Goal: Task Accomplishment & Management: Manage account settings

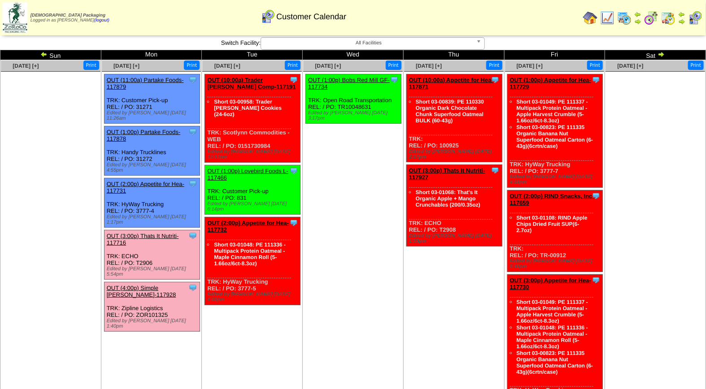
click at [152, 285] on link "OUT (4:00p) Simple [PERSON_NAME]-117928" at bounding box center [141, 291] width 69 height 13
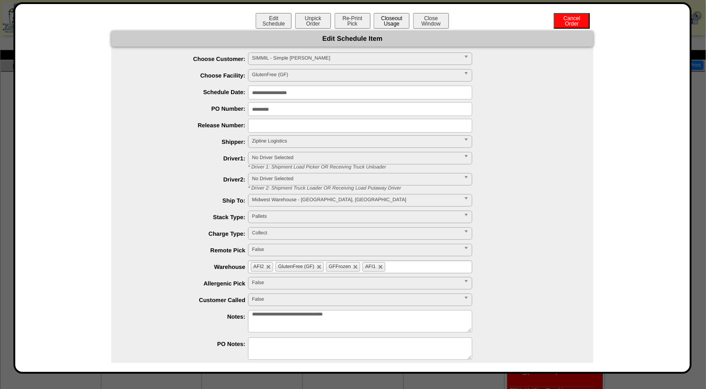
click at [383, 22] on button "Closeout Usage" at bounding box center [391, 21] width 36 height 16
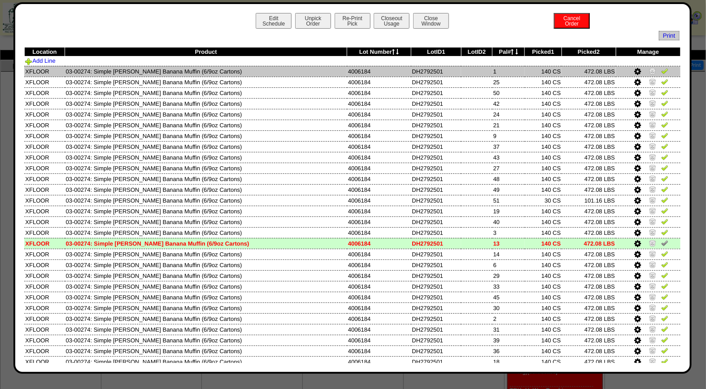
click at [661, 72] on img at bounding box center [664, 70] width 7 height 7
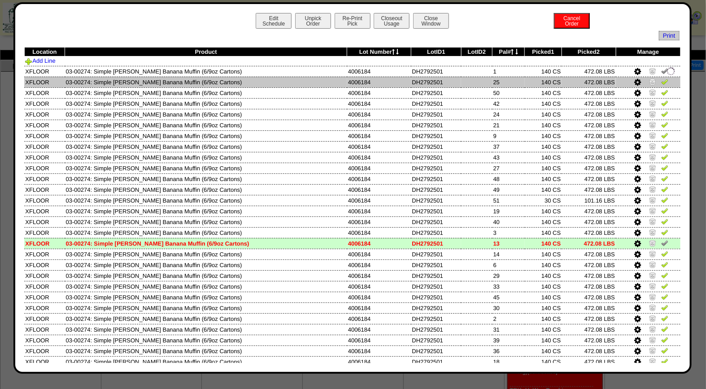
click at [661, 82] on img at bounding box center [664, 81] width 7 height 7
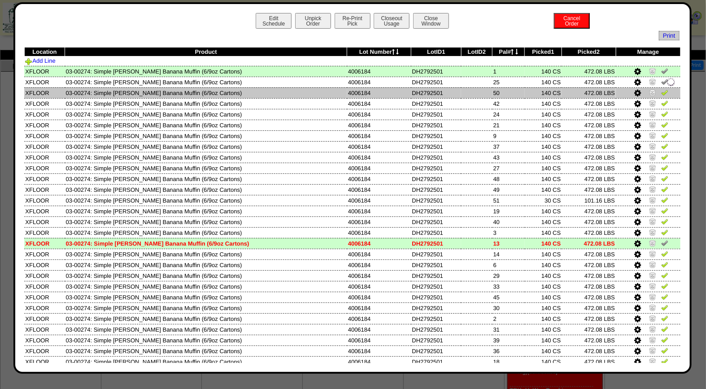
click at [661, 93] on img at bounding box center [664, 92] width 7 height 7
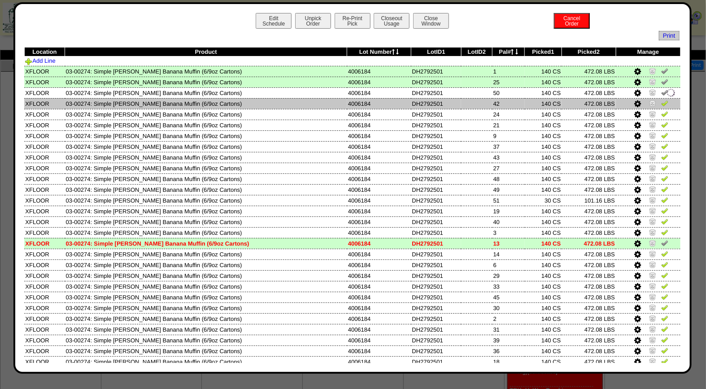
click at [661, 104] on img at bounding box center [664, 103] width 7 height 7
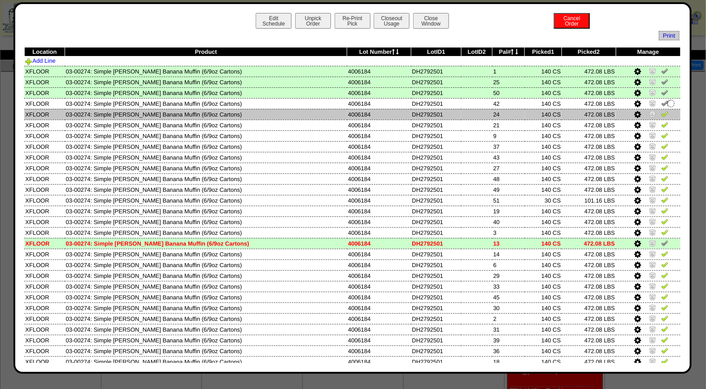
click at [661, 117] on link at bounding box center [664, 115] width 7 height 7
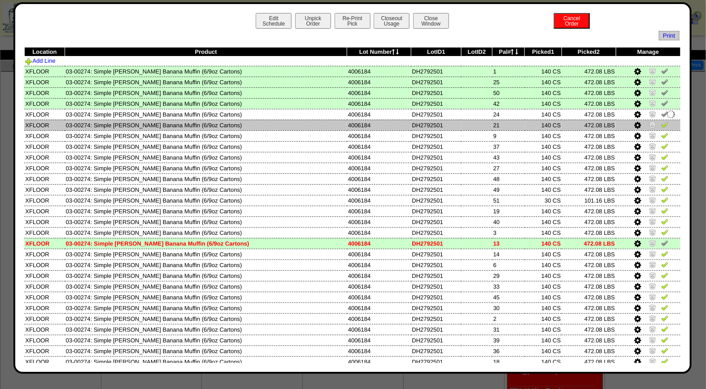
click at [661, 125] on img at bounding box center [664, 124] width 7 height 7
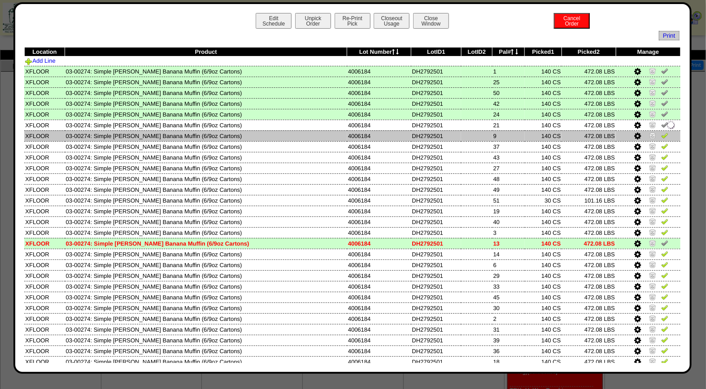
click at [661, 134] on img at bounding box center [664, 135] width 7 height 7
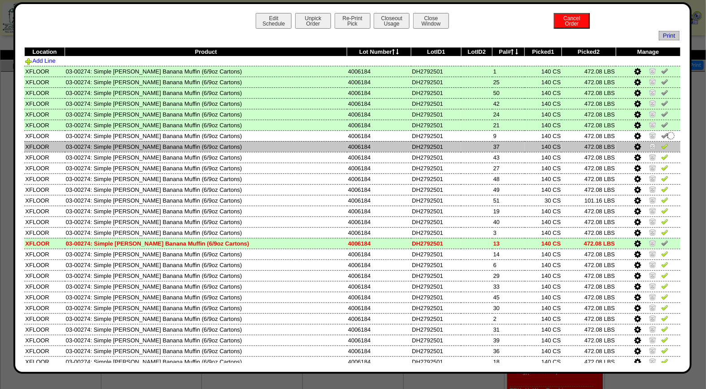
click at [661, 145] on img at bounding box center [664, 146] width 7 height 7
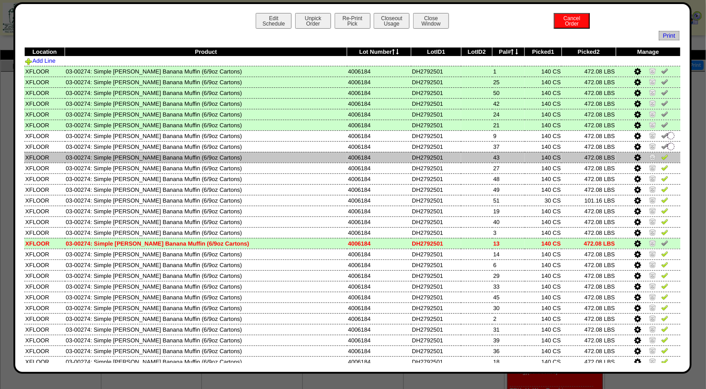
click at [661, 155] on img at bounding box center [664, 156] width 7 height 7
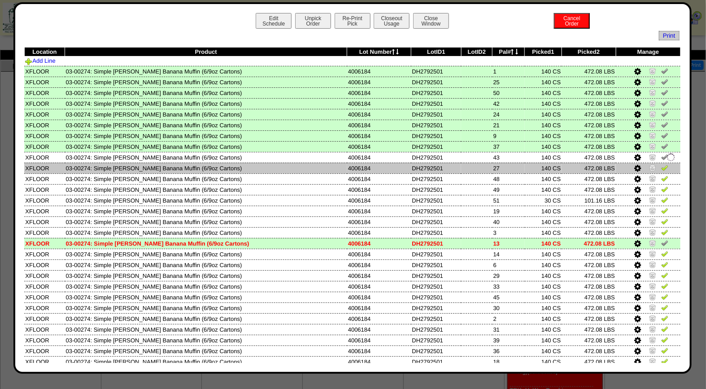
click at [661, 166] on img at bounding box center [664, 167] width 7 height 7
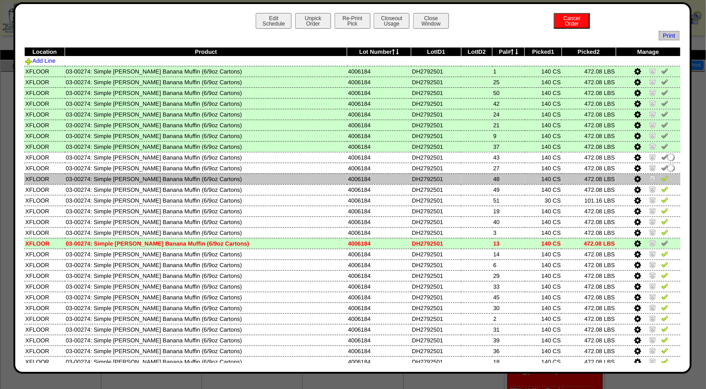
click at [661, 176] on img at bounding box center [664, 178] width 7 height 7
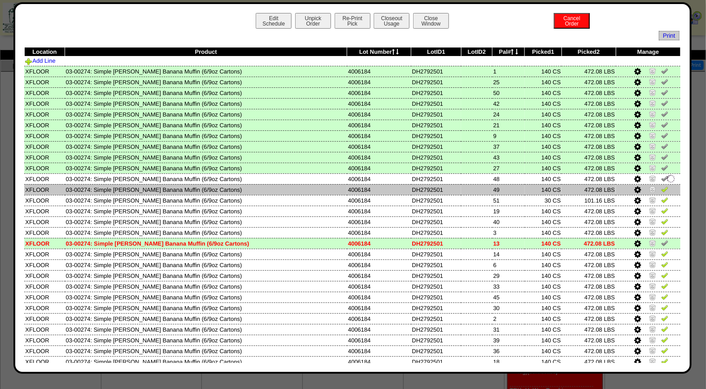
click at [661, 190] on img at bounding box center [664, 189] width 7 height 7
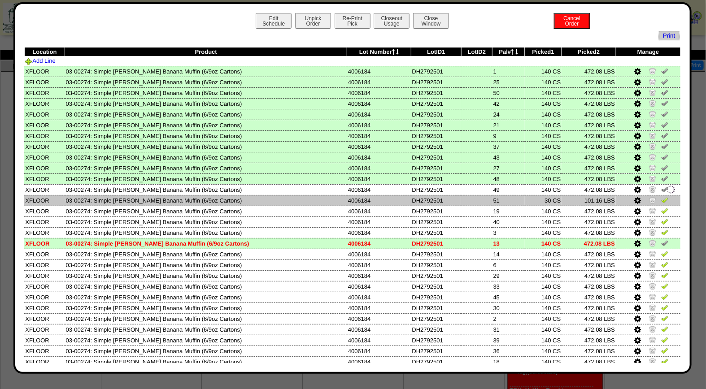
click at [661, 196] on img at bounding box center [664, 199] width 7 height 7
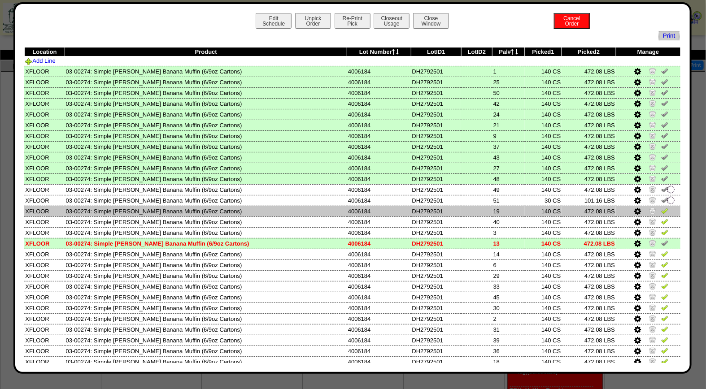
click at [661, 209] on img at bounding box center [664, 210] width 7 height 7
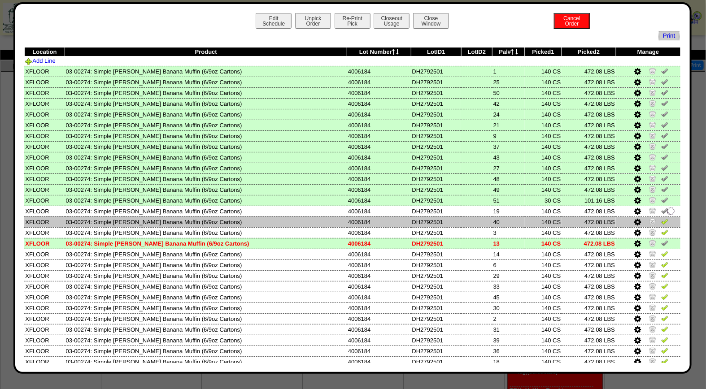
click at [661, 220] on img at bounding box center [664, 221] width 7 height 7
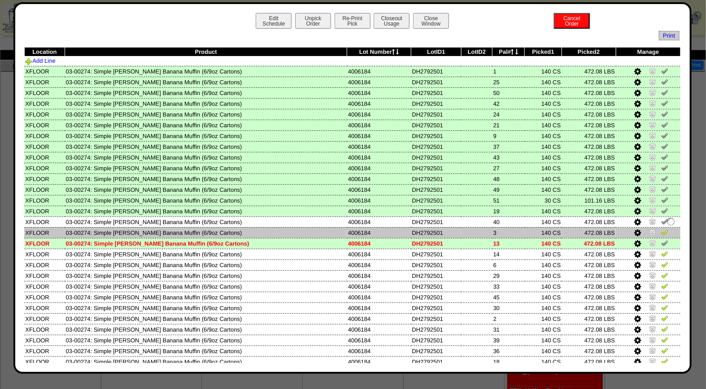
click at [661, 231] on img at bounding box center [664, 232] width 7 height 7
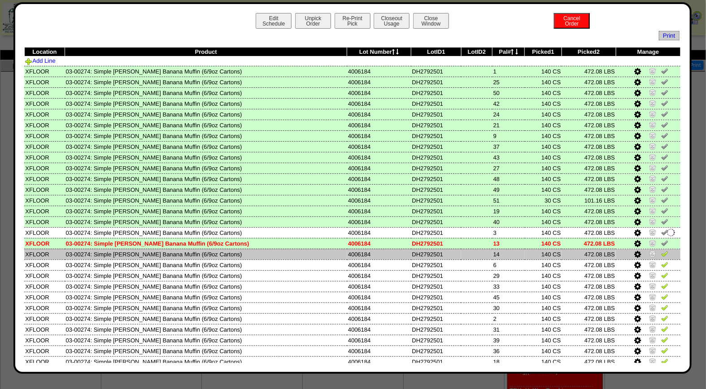
click at [661, 253] on img at bounding box center [664, 253] width 7 height 7
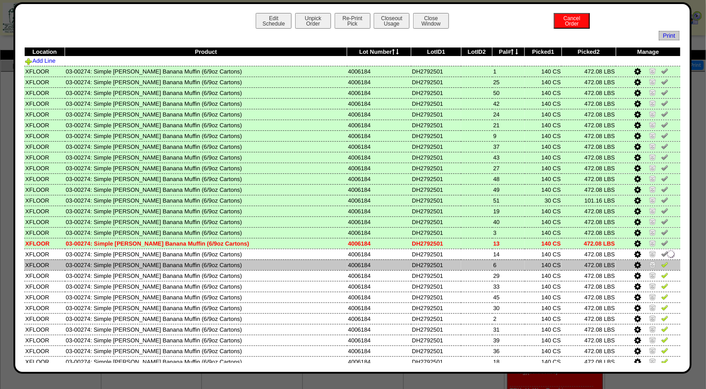
click at [661, 262] on img at bounding box center [664, 264] width 7 height 7
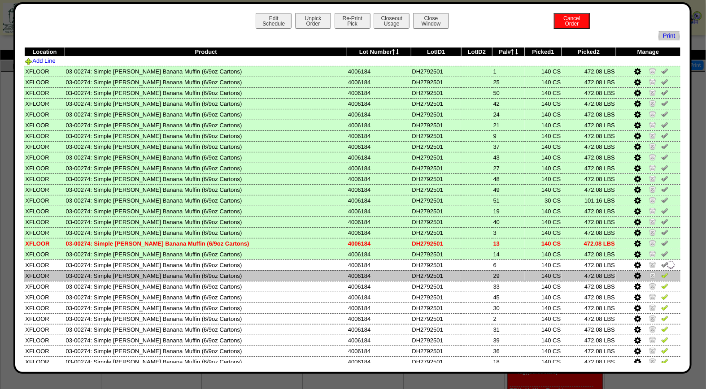
click at [661, 272] on img at bounding box center [664, 275] width 7 height 7
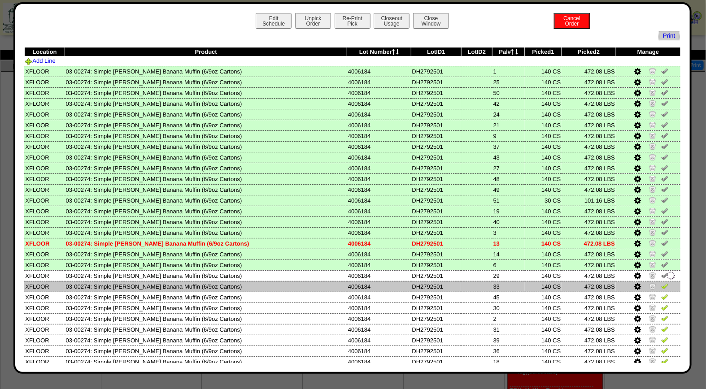
click at [661, 282] on img at bounding box center [664, 285] width 7 height 7
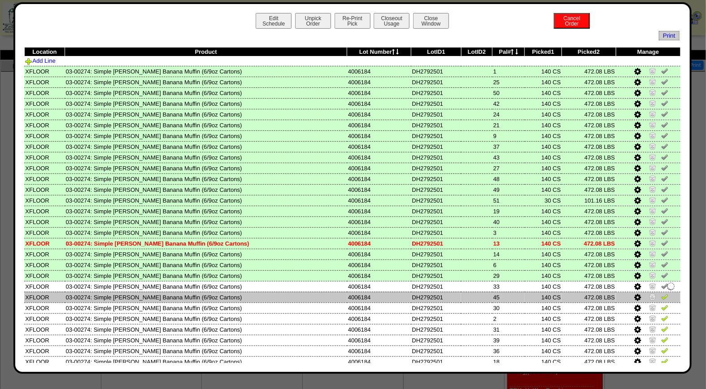
click at [661, 293] on img at bounding box center [664, 296] width 7 height 7
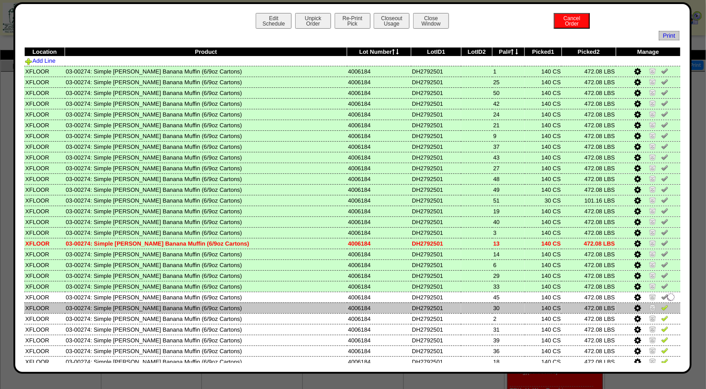
click at [661, 304] on img at bounding box center [664, 307] width 7 height 7
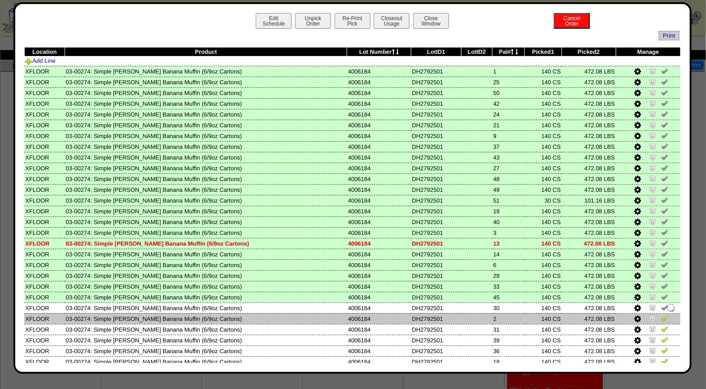
click at [661, 315] on img at bounding box center [664, 318] width 7 height 7
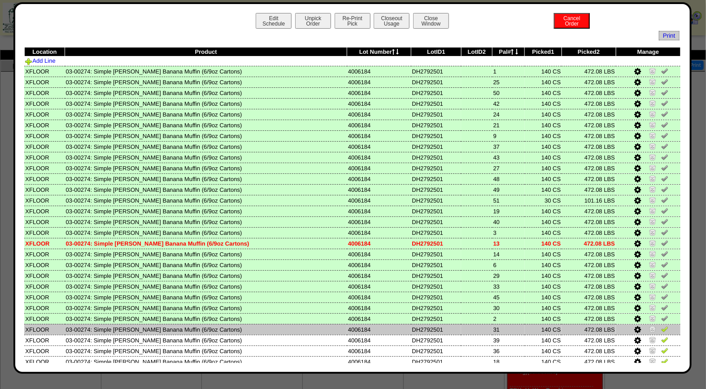
click at [661, 325] on img at bounding box center [664, 328] width 7 height 7
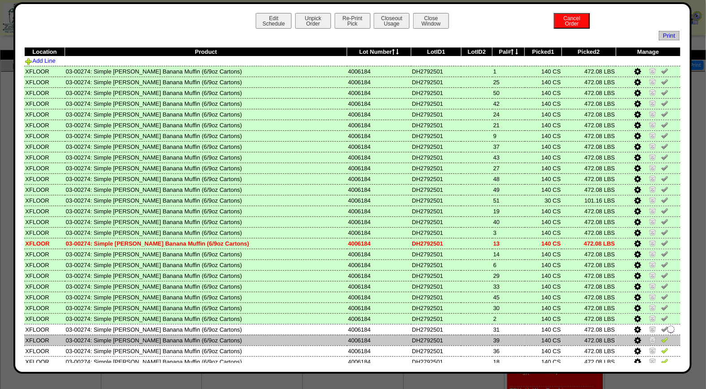
click at [661, 336] on img at bounding box center [664, 339] width 7 height 7
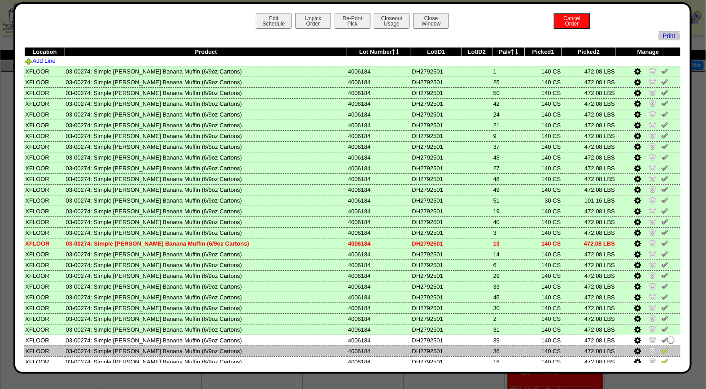
click at [661, 347] on img at bounding box center [664, 350] width 7 height 7
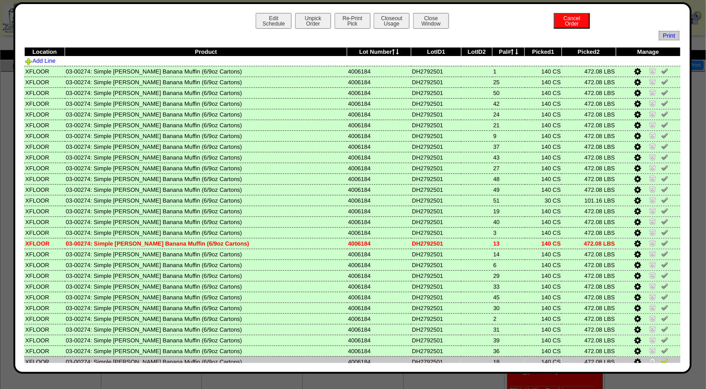
click at [661, 358] on img at bounding box center [664, 361] width 7 height 7
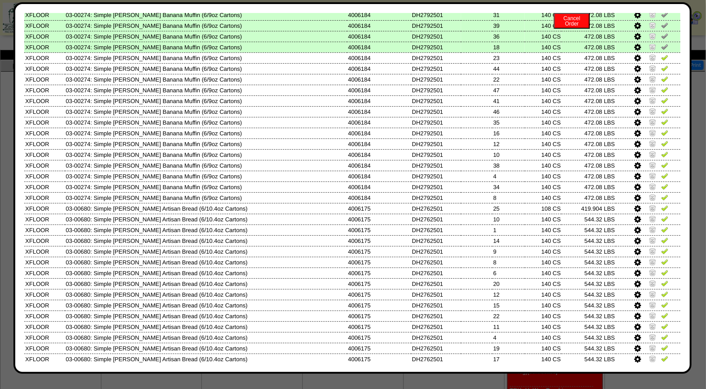
scroll to position [322, 0]
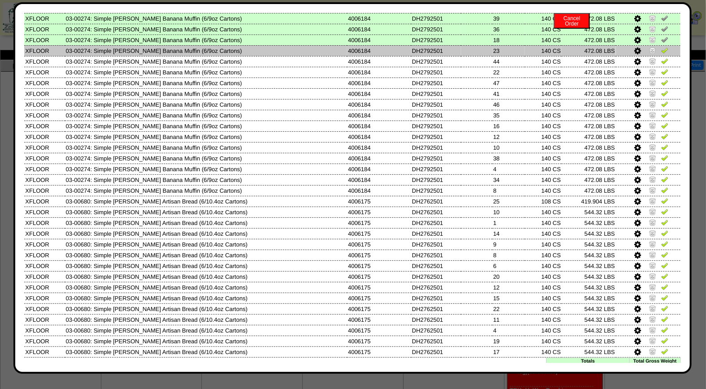
click at [661, 47] on img at bounding box center [664, 50] width 7 height 7
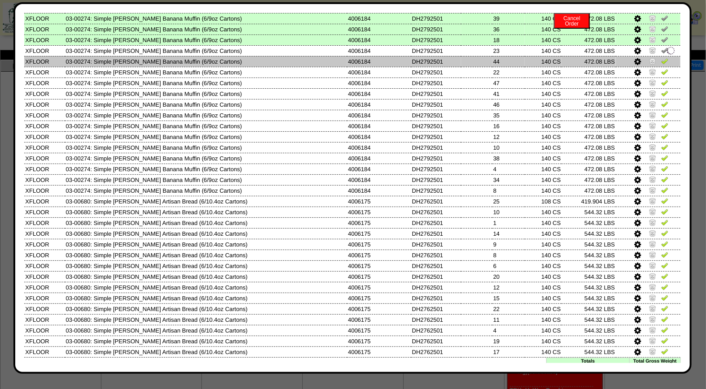
click at [661, 57] on img at bounding box center [664, 60] width 7 height 7
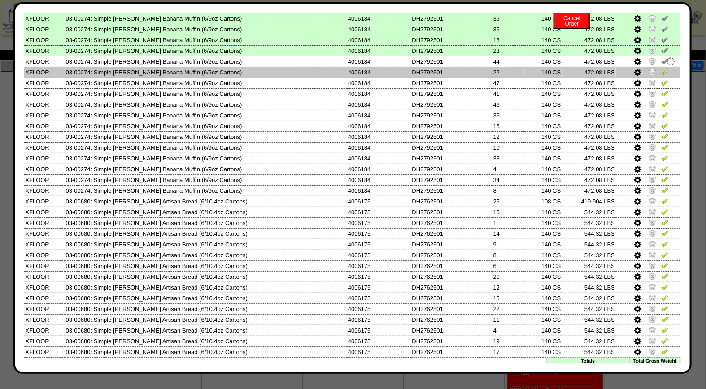
click at [661, 68] on img at bounding box center [664, 71] width 7 height 7
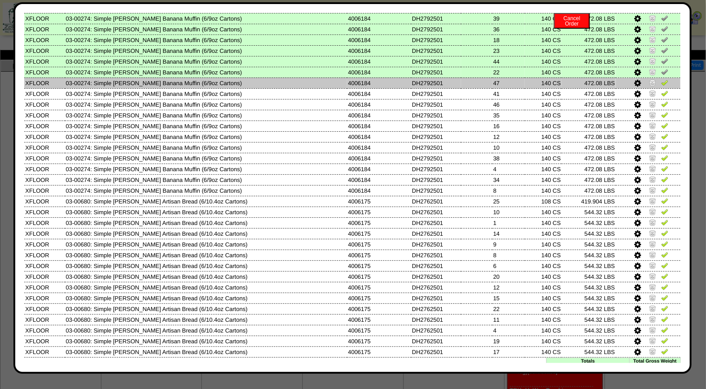
click at [661, 79] on img at bounding box center [664, 82] width 7 height 7
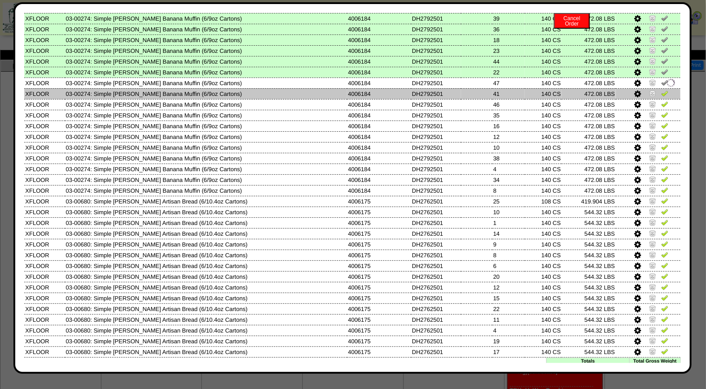
click at [661, 90] on img at bounding box center [664, 93] width 7 height 7
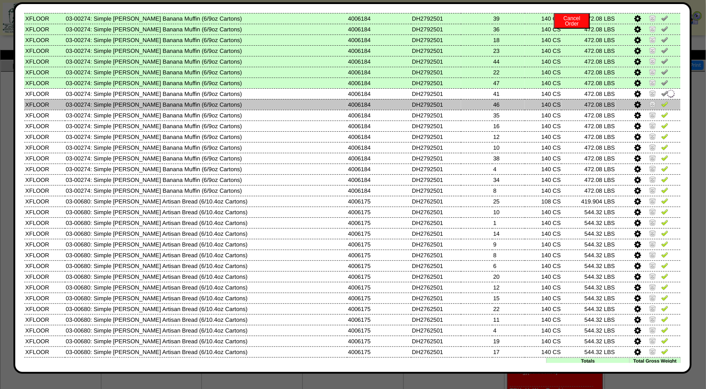
click at [661, 100] on img at bounding box center [664, 103] width 7 height 7
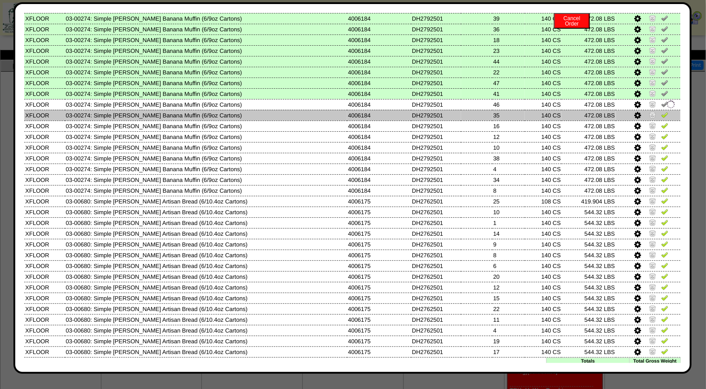
click at [661, 111] on img at bounding box center [664, 114] width 7 height 7
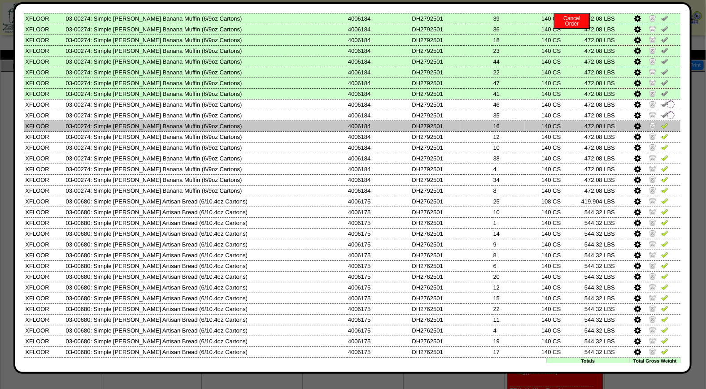
click at [661, 122] on img at bounding box center [664, 125] width 7 height 7
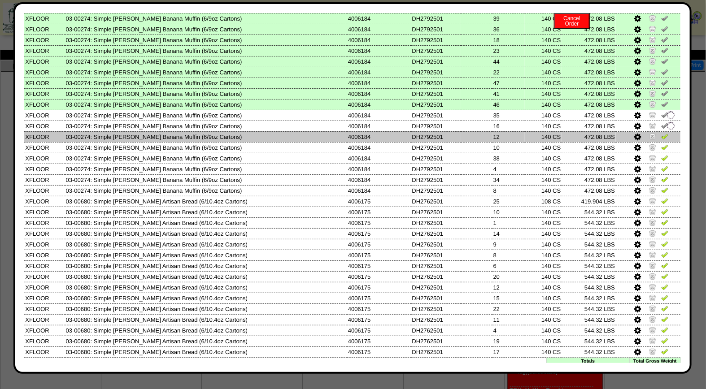
click at [661, 133] on img at bounding box center [664, 136] width 7 height 7
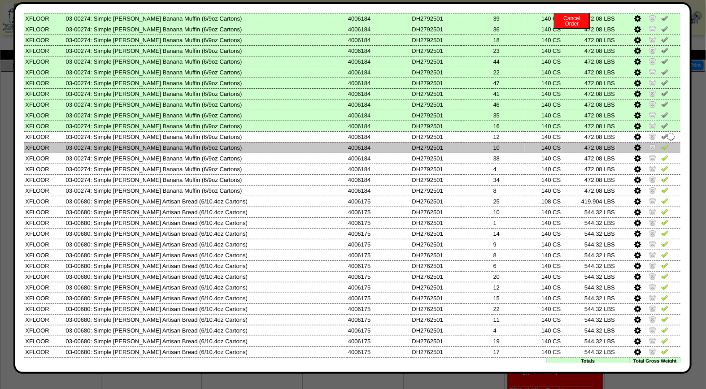
click at [661, 143] on img at bounding box center [664, 146] width 7 height 7
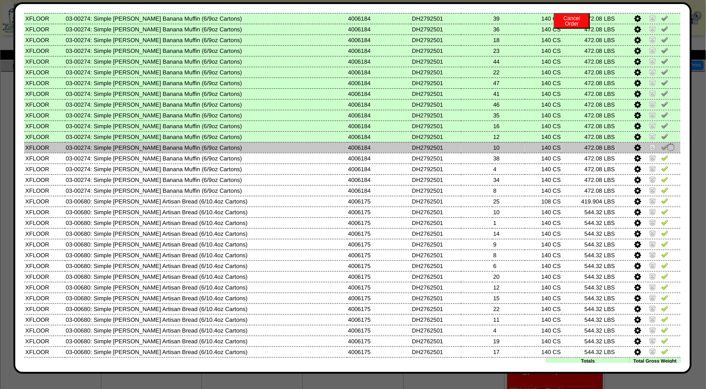
click at [655, 145] on td at bounding box center [647, 147] width 65 height 11
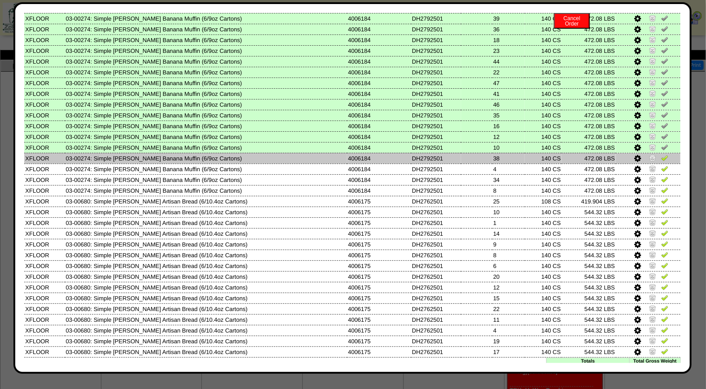
click at [661, 154] on img at bounding box center [664, 157] width 7 height 7
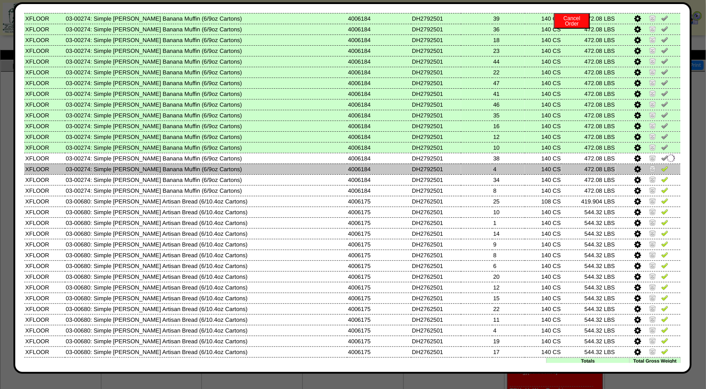
click at [661, 165] on img at bounding box center [664, 168] width 7 height 7
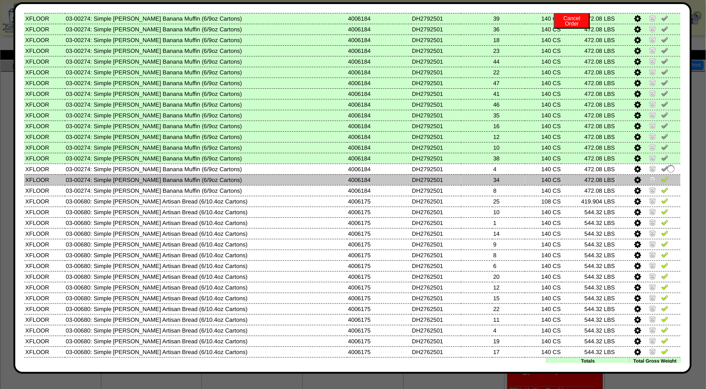
click at [661, 176] on img at bounding box center [664, 179] width 7 height 7
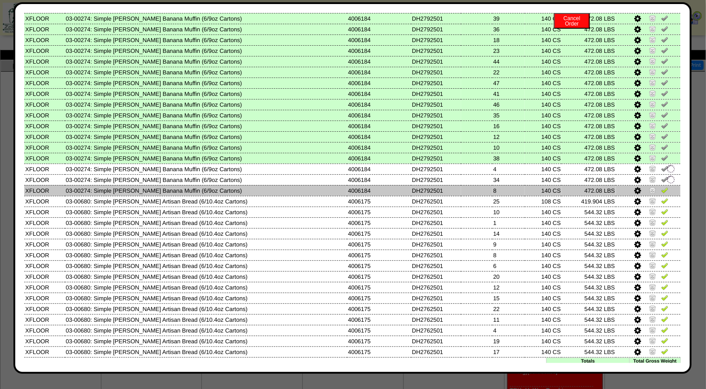
click at [661, 186] on img at bounding box center [664, 189] width 7 height 7
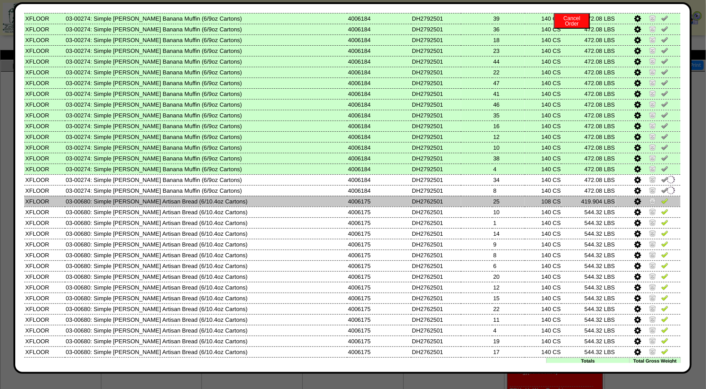
click at [661, 197] on img at bounding box center [664, 200] width 7 height 7
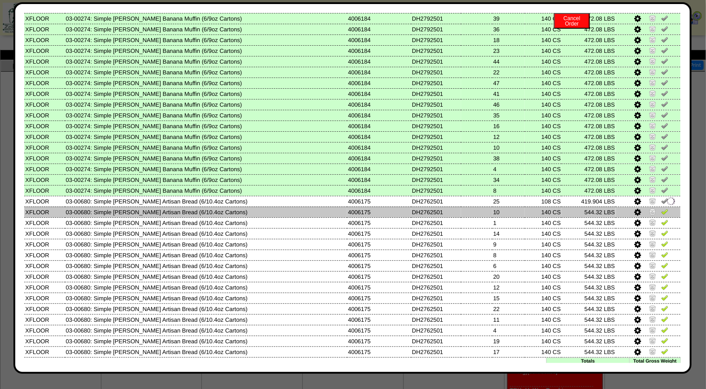
click at [661, 208] on img at bounding box center [664, 211] width 7 height 7
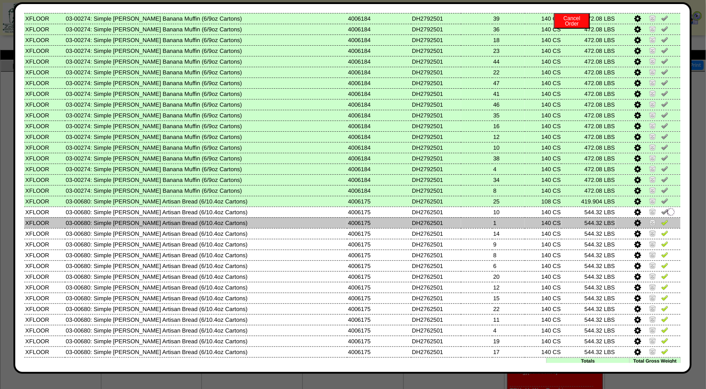
click at [661, 219] on img at bounding box center [664, 222] width 7 height 7
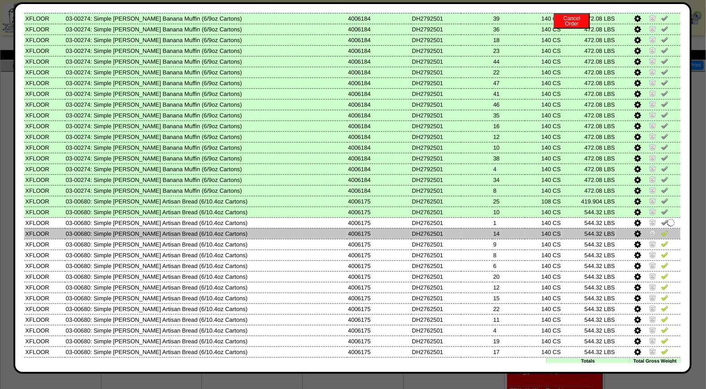
click at [661, 230] on img at bounding box center [664, 233] width 7 height 7
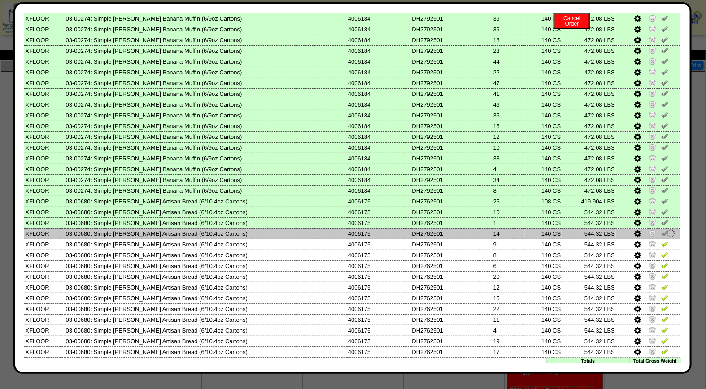
click at [655, 229] on td at bounding box center [647, 233] width 65 height 11
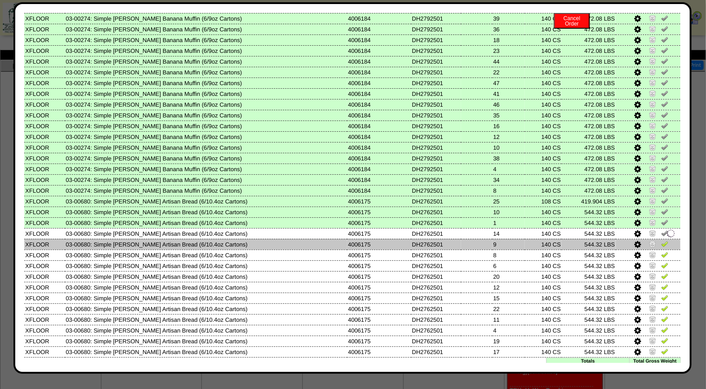
click at [661, 240] on img at bounding box center [664, 243] width 7 height 7
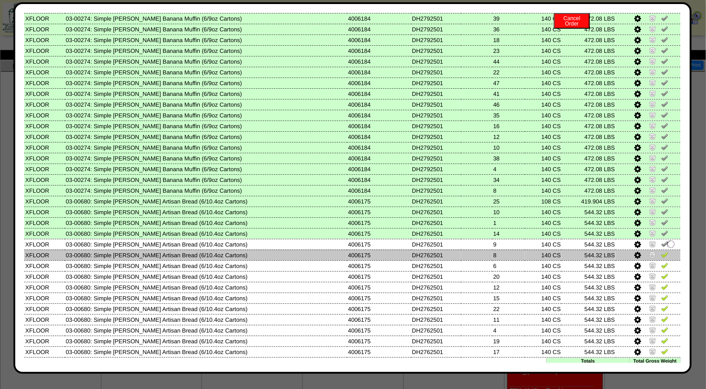
click at [661, 251] on img at bounding box center [664, 254] width 7 height 7
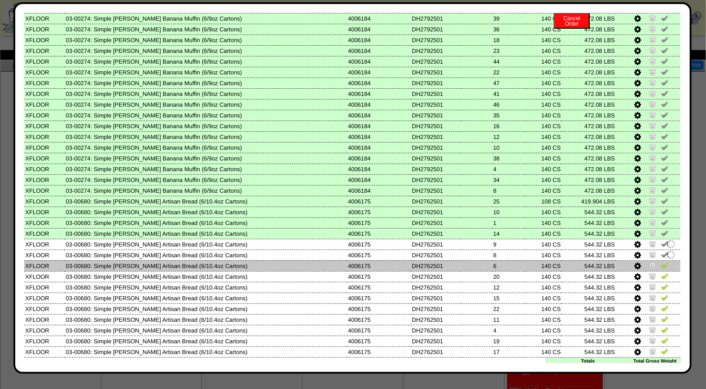
click at [661, 262] on img at bounding box center [664, 265] width 7 height 7
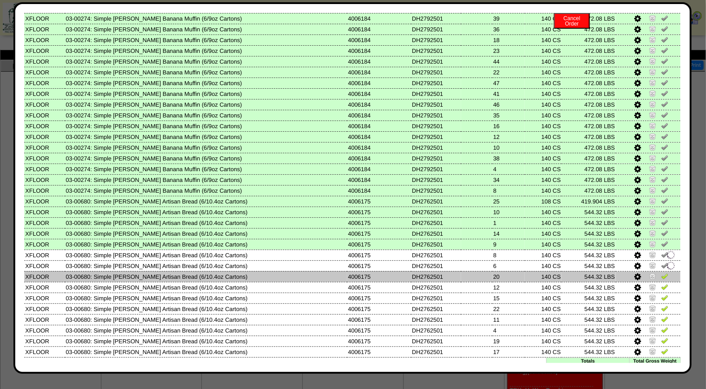
click at [661, 273] on img at bounding box center [664, 276] width 7 height 7
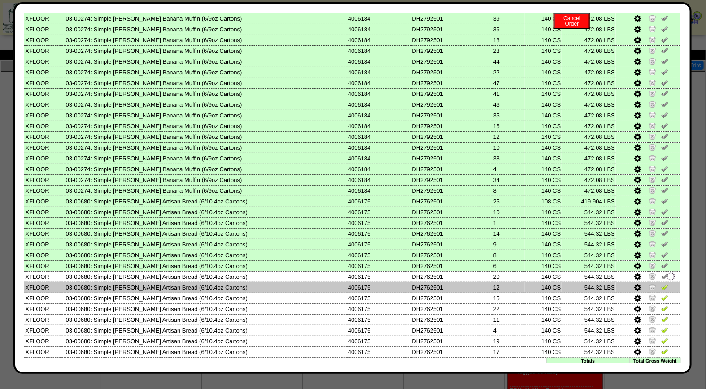
click at [661, 283] on img at bounding box center [664, 286] width 7 height 7
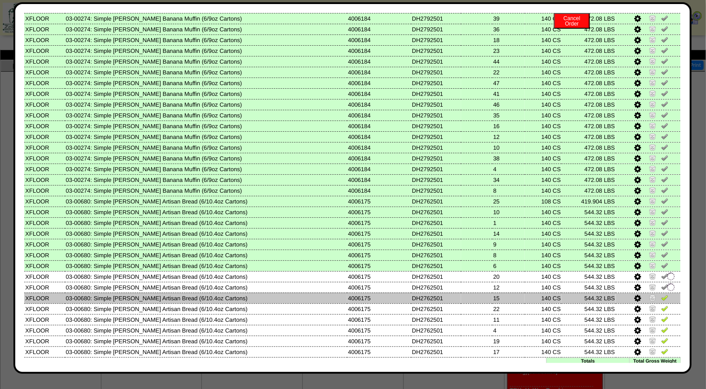
click at [661, 294] on img at bounding box center [664, 297] width 7 height 7
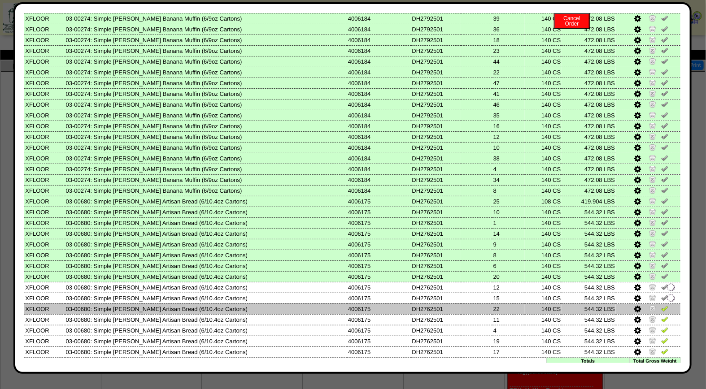
click at [661, 305] on img at bounding box center [664, 308] width 7 height 7
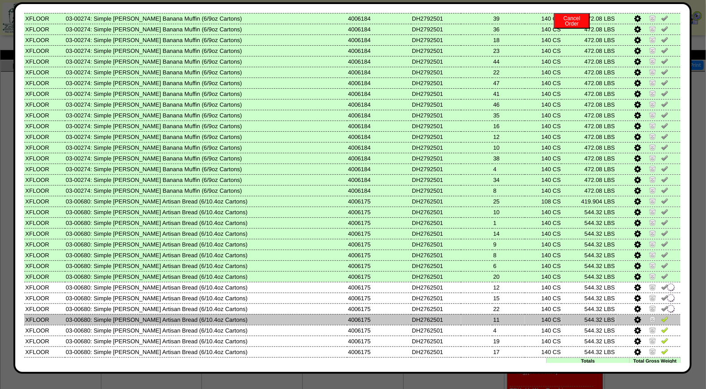
click at [661, 316] on img at bounding box center [664, 319] width 7 height 7
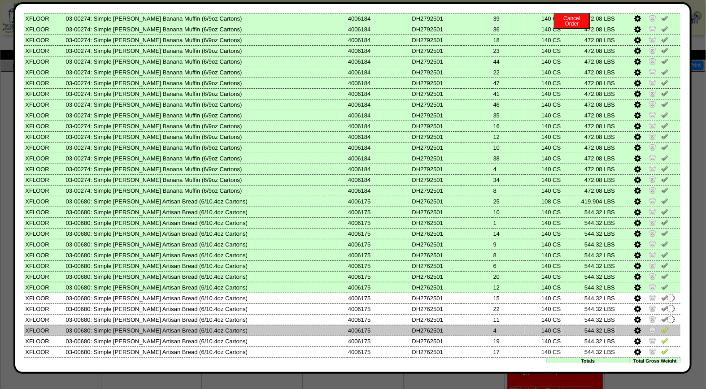
click at [661, 326] on img at bounding box center [664, 329] width 7 height 7
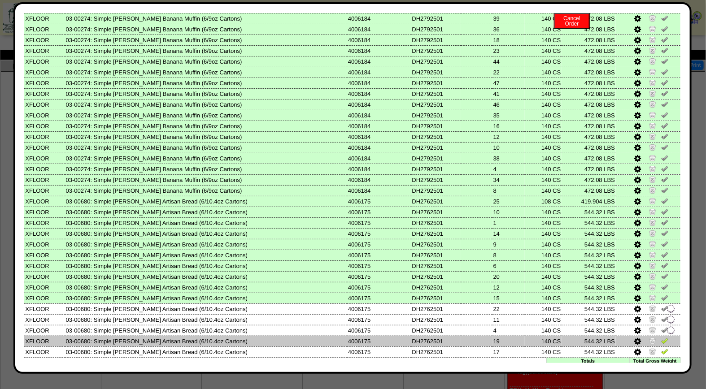
click at [661, 337] on img at bounding box center [664, 340] width 7 height 7
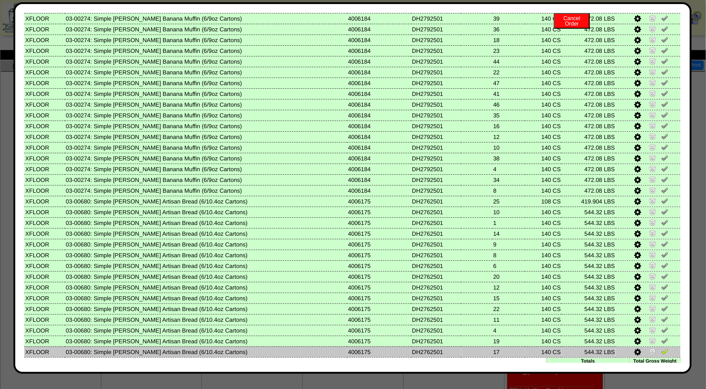
click at [661, 348] on img at bounding box center [664, 351] width 7 height 7
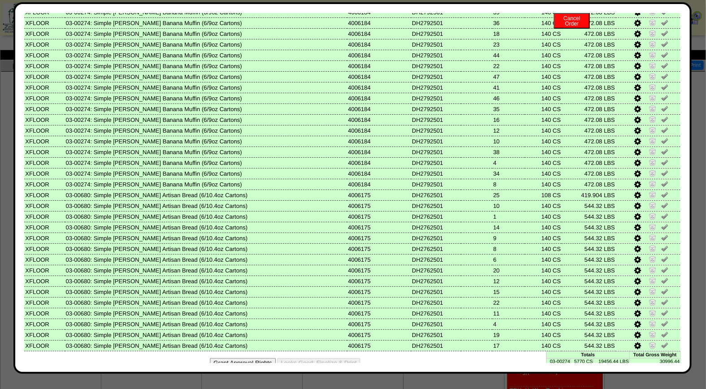
scroll to position [0, 0]
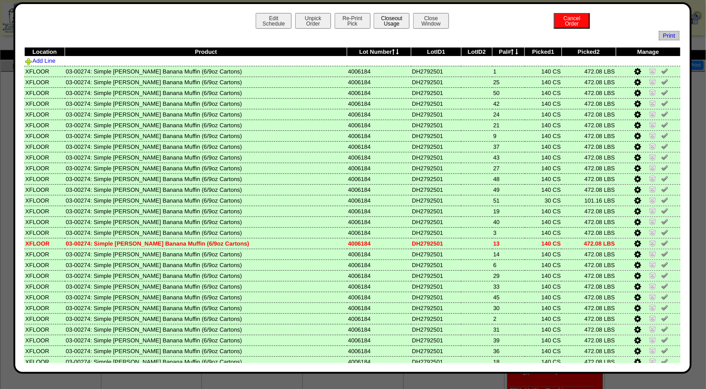
click at [385, 18] on button "Closeout Usage" at bounding box center [391, 21] width 36 height 16
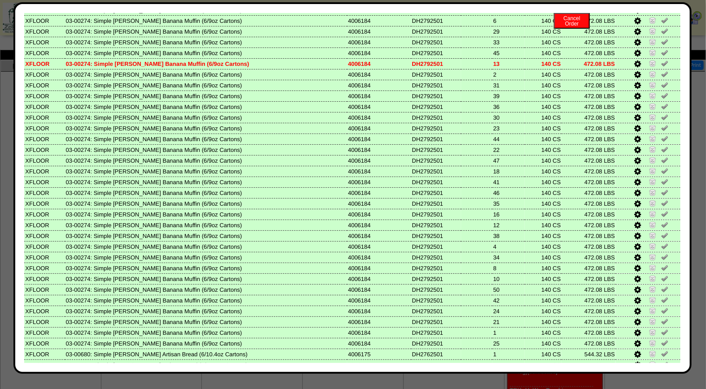
scroll to position [328, 0]
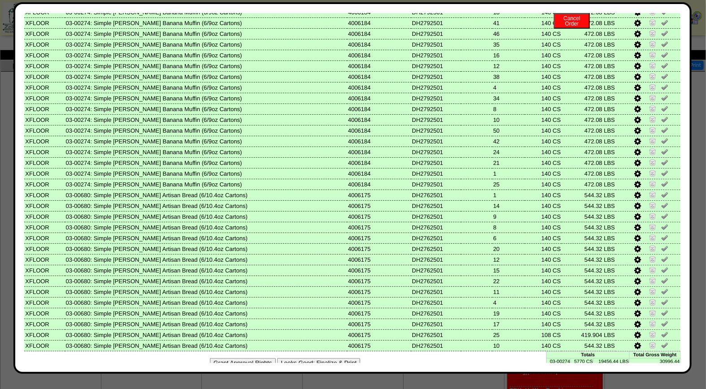
drag, startPoint x: 324, startPoint y: 348, endPoint x: 407, endPoint y: 91, distance: 269.4
click at [324, 358] on button "Looks Good: Finalize & Print" at bounding box center [318, 362] width 83 height 9
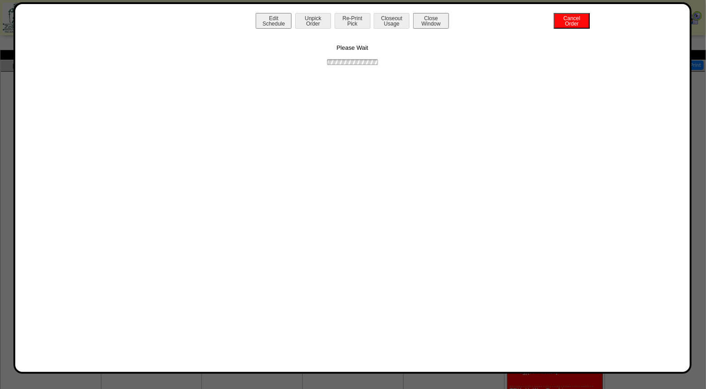
scroll to position [0, 0]
click at [349, 24] on button "Print BOL" at bounding box center [352, 21] width 36 height 16
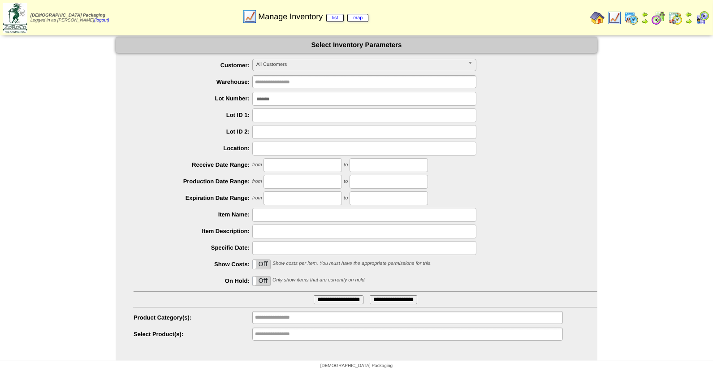
drag, startPoint x: 281, startPoint y: 97, endPoint x: 244, endPoint y: 97, distance: 36.8
click at [244, 97] on li "Lot Number: *******" at bounding box center [366, 99] width 464 height 14
type input "*******"
click at [314, 295] on input "**********" at bounding box center [339, 299] width 50 height 9
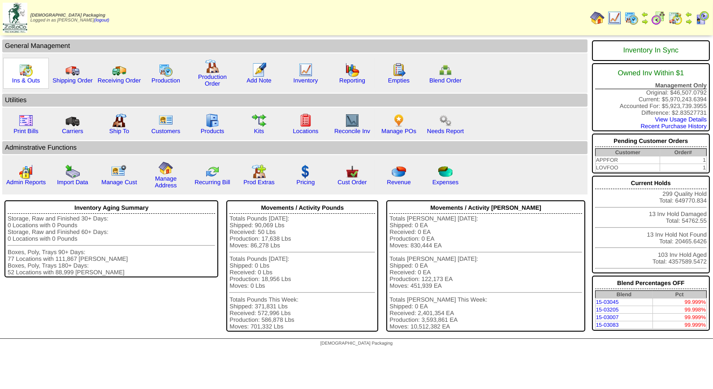
click at [25, 73] on img at bounding box center [26, 70] width 14 height 14
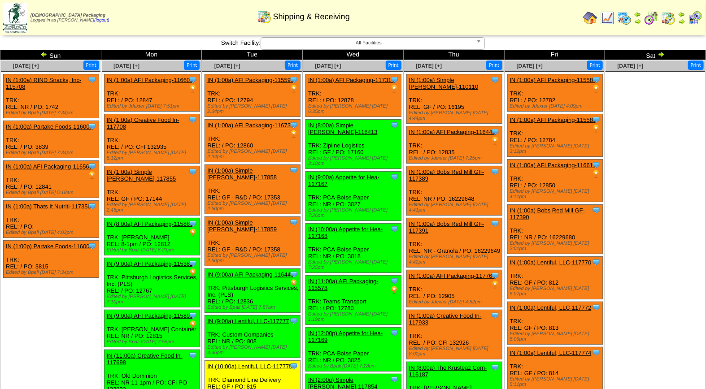
click at [696, 17] on img at bounding box center [695, 18] width 14 height 14
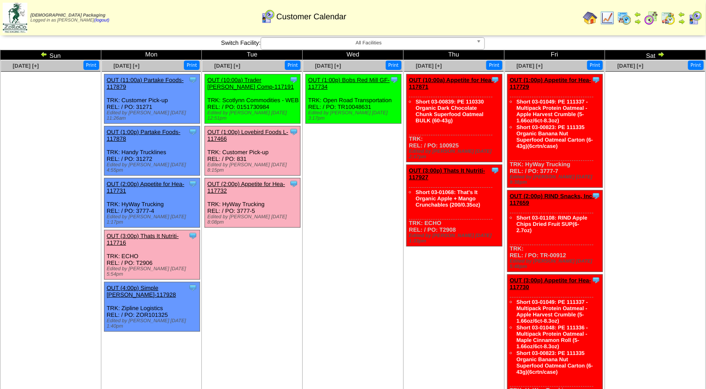
click at [43, 54] on img at bounding box center [43, 54] width 7 height 7
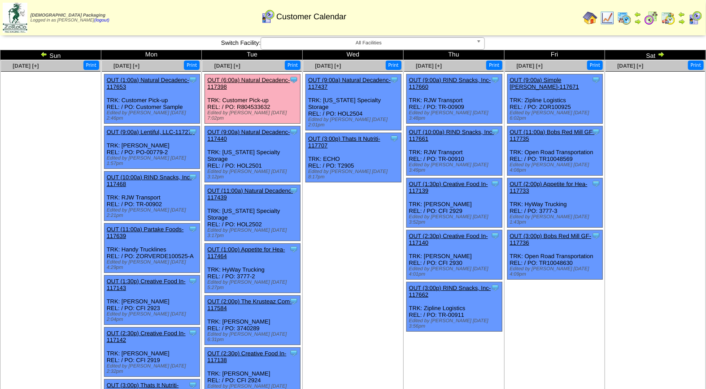
click at [243, 81] on link "OUT (6:00a) Natural Decadenc-117398" at bounding box center [248, 83] width 82 height 13
click at [659, 54] on img at bounding box center [660, 54] width 7 height 7
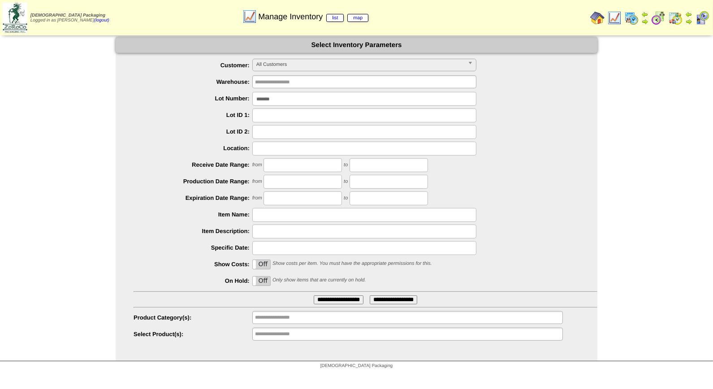
click at [290, 102] on input "*******" at bounding box center [364, 99] width 224 height 14
type input "*******"
click at [314, 295] on input "**********" at bounding box center [339, 299] width 50 height 9
drag, startPoint x: 288, startPoint y: 98, endPoint x: 207, endPoint y: 97, distance: 81.6
click at [207, 97] on li "Lot Number: *******" at bounding box center [366, 99] width 464 height 14
